Goal: Navigation & Orientation: Find specific page/section

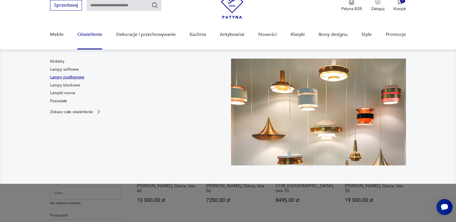
click at [75, 78] on link "Lampy podłogowe" at bounding box center [67, 78] width 34 height 6
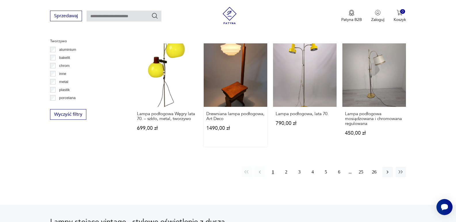
scroll to position [546, 0]
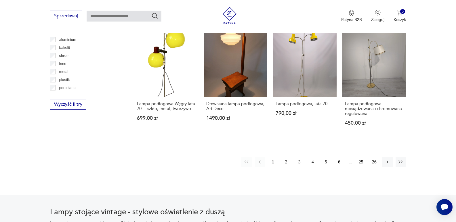
click at [287, 163] on button "2" at bounding box center [286, 162] width 10 height 10
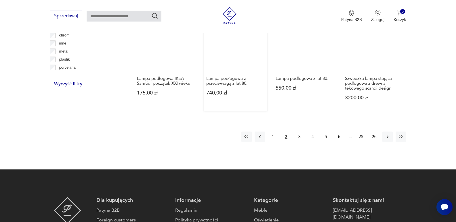
scroll to position [567, 0]
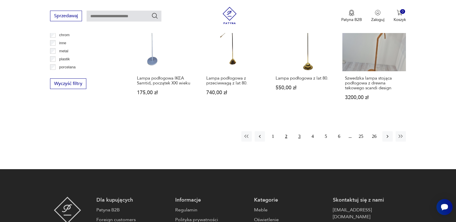
click at [300, 135] on button "3" at bounding box center [299, 136] width 10 height 10
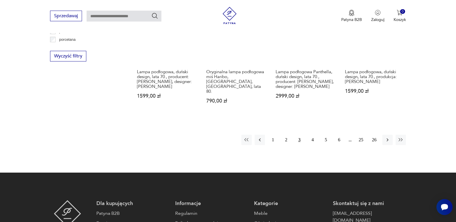
scroll to position [596, 0]
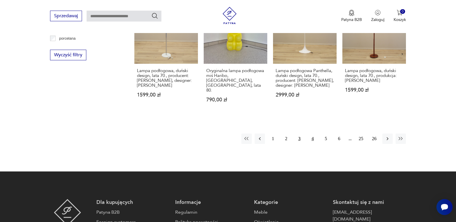
click at [314, 134] on button "4" at bounding box center [313, 139] width 10 height 10
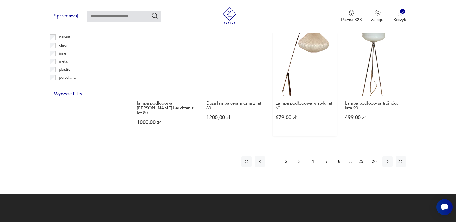
scroll to position [567, 0]
